Goal: Check status: Check status

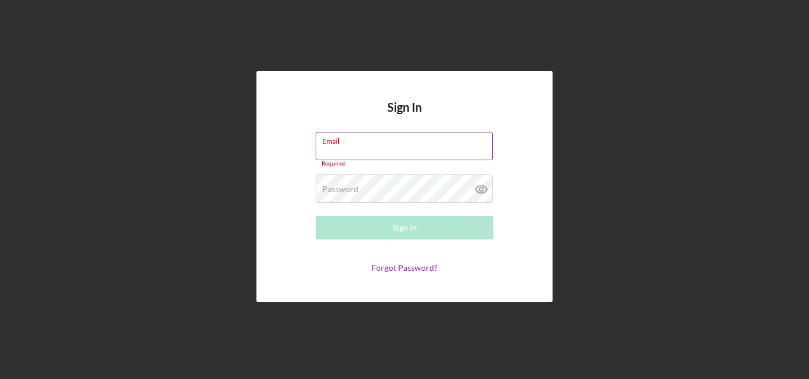
type input "[EMAIL_ADDRESS][DOMAIN_NAME]"
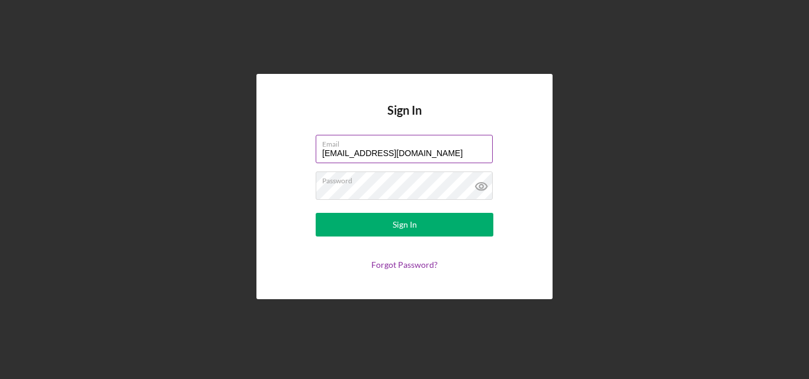
click at [316, 213] on button "Sign In" at bounding box center [405, 225] width 178 height 24
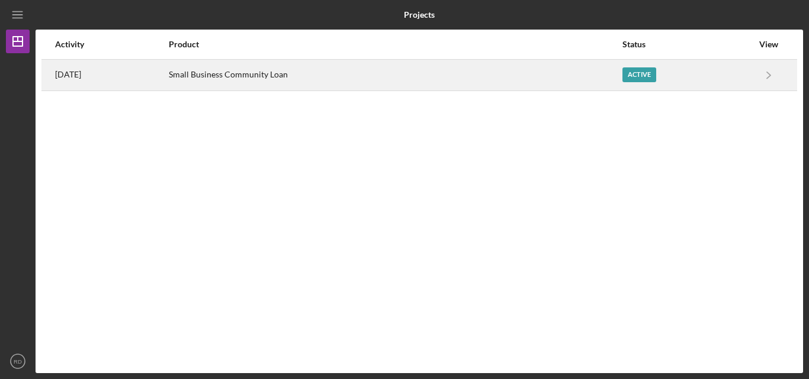
click at [273, 79] on div "Small Business Community Loan" at bounding box center [395, 75] width 452 height 30
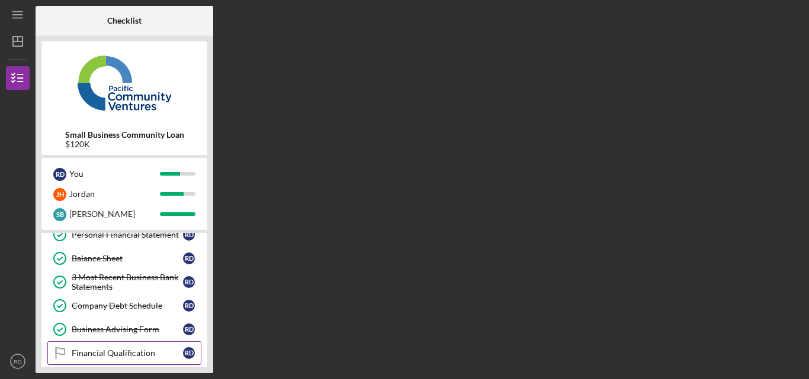
scroll to position [289, 0]
